Goal: Task Accomplishment & Management: Complete application form

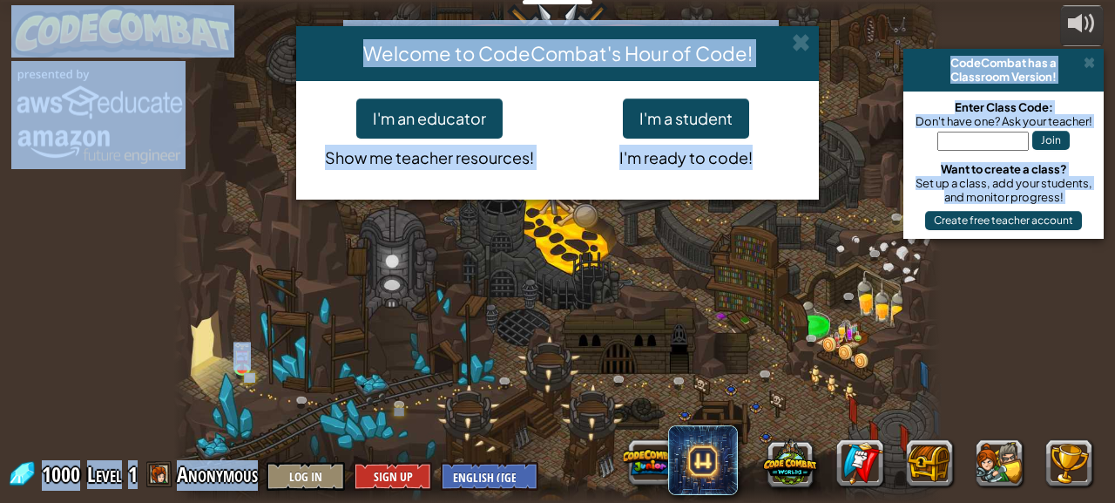
click at [1052, 19] on html "Educators Create Free Account School & District Solutions Teacher Toolkit Previ…" at bounding box center [557, 9] width 1115 height 19
click at [615, 369] on div "Welcome to CodeCombat's Hour of Code! I'm an educator Show me teacher resources…" at bounding box center [557, 251] width 1115 height 503
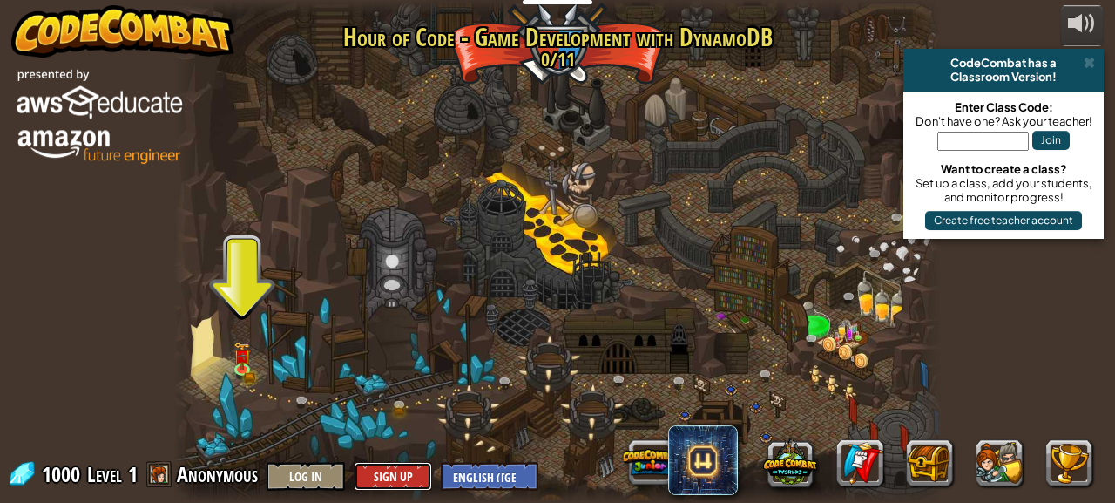
click at [396, 483] on button "Sign Up" at bounding box center [393, 476] width 78 height 29
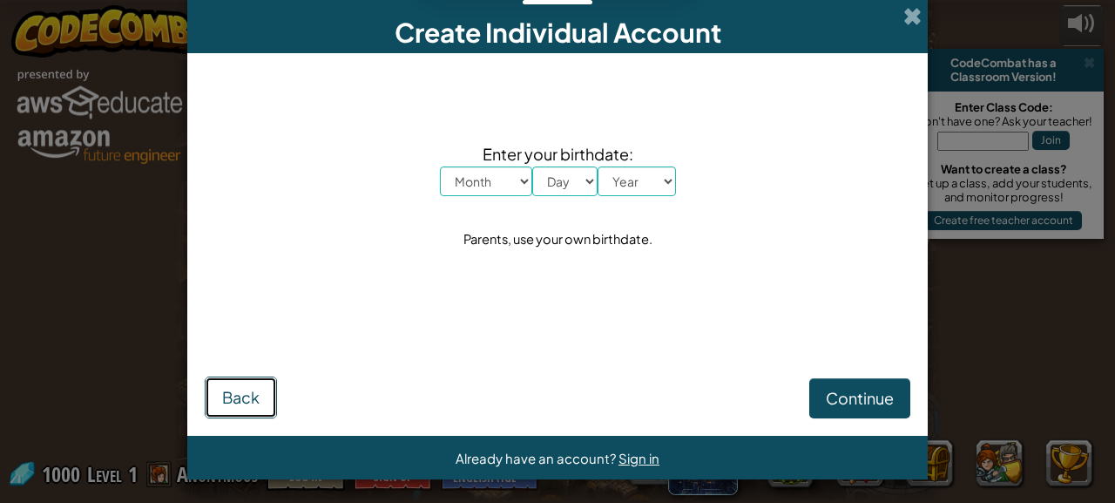
click at [260, 395] on button "Back" at bounding box center [241, 397] width 72 height 42
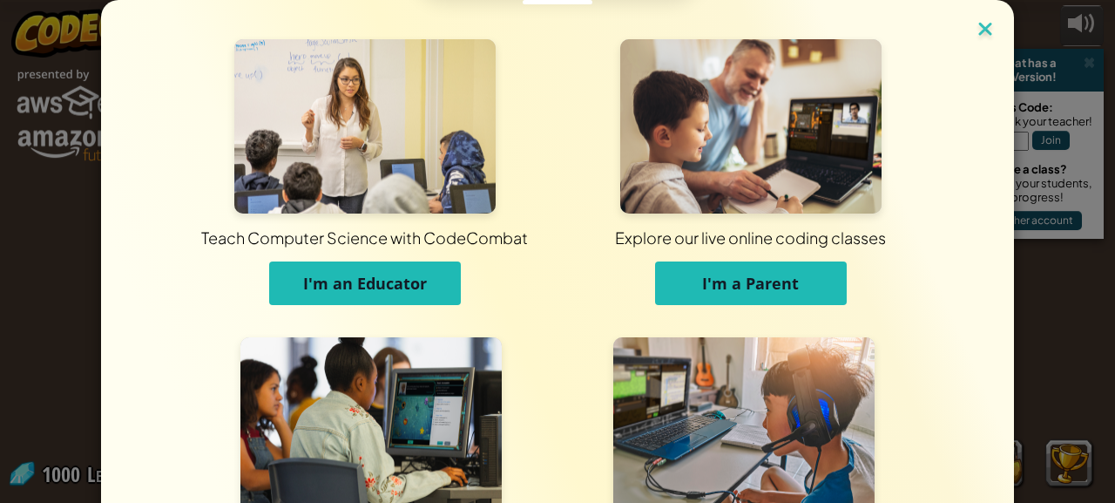
click at [979, 28] on img at bounding box center [985, 30] width 23 height 26
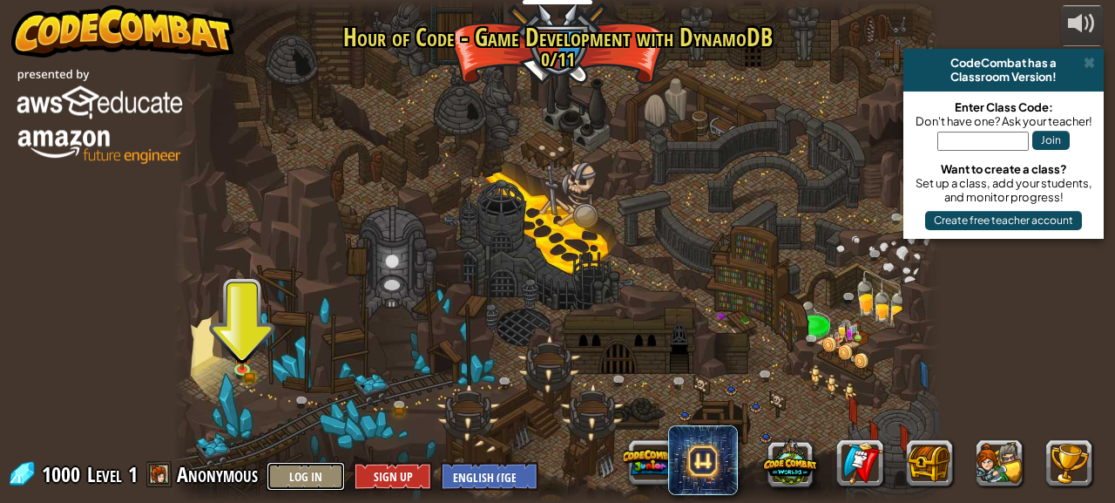
click at [298, 472] on button "Log In" at bounding box center [306, 476] width 78 height 29
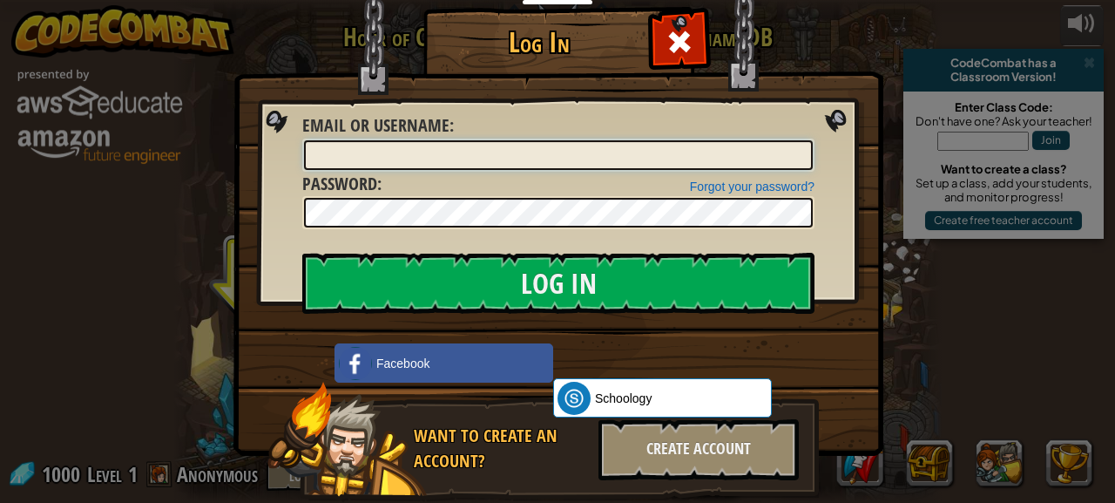
click at [633, 152] on input "Email or Username :" at bounding box center [558, 155] width 509 height 30
